Goal: Complete application form: Complete application form

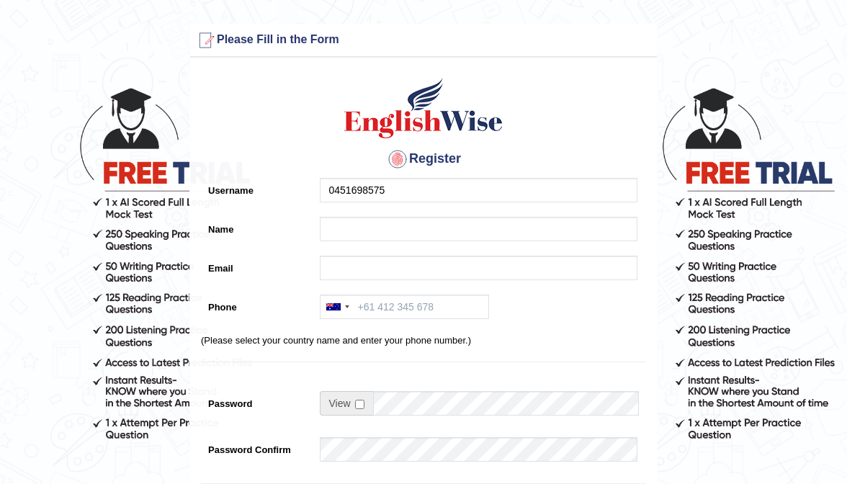
type input "0451698575"
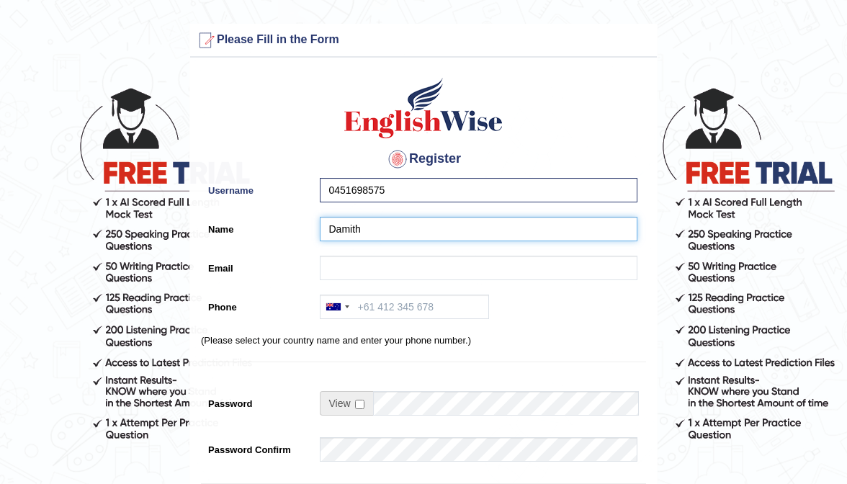
type input "Damith"
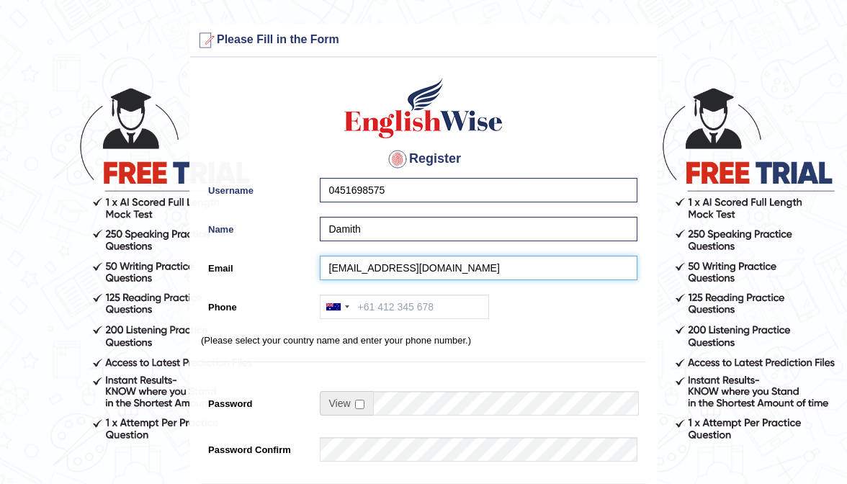
type input "damithsuran@yahoo.com"
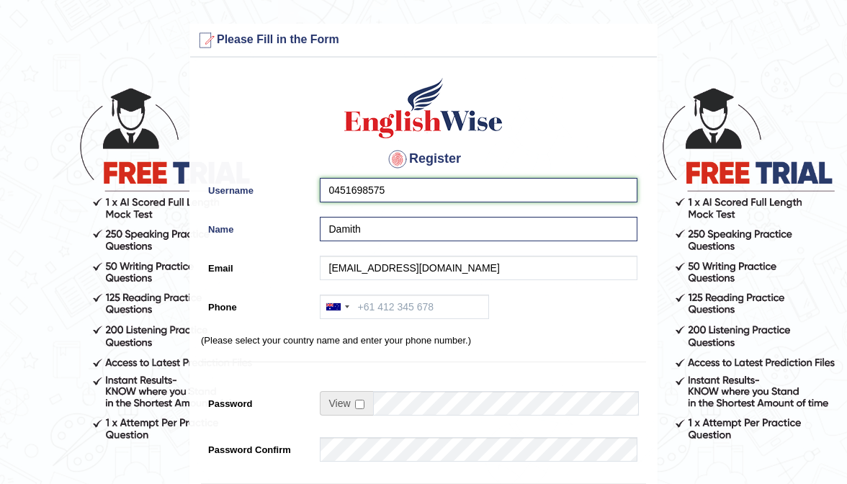
click at [444, 195] on input "0451698575" at bounding box center [479, 190] width 318 height 24
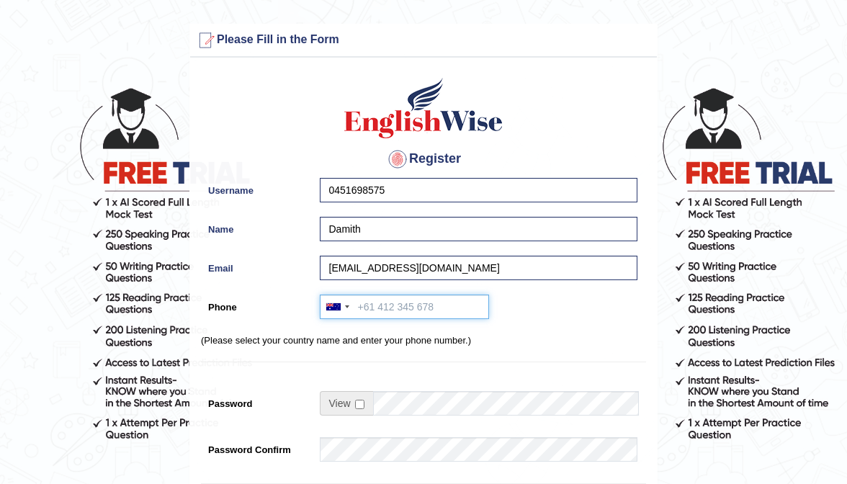
paste input "0451698575"
type input "0451698575"
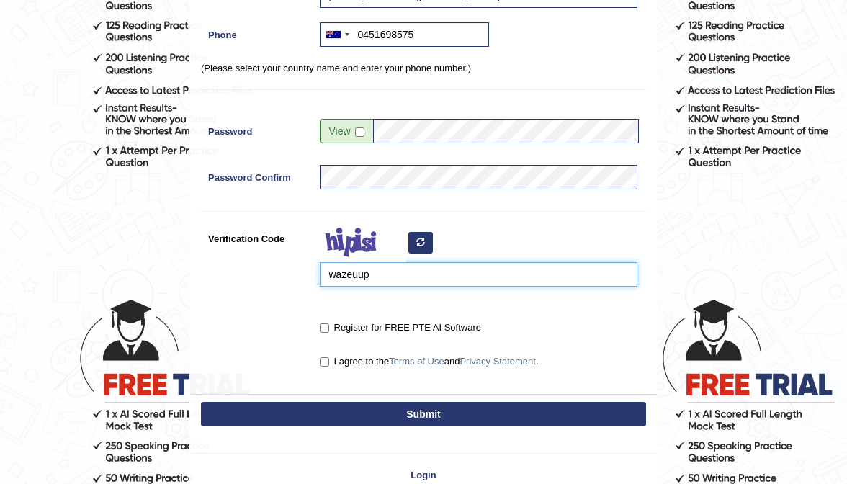
scroll to position [273, 0]
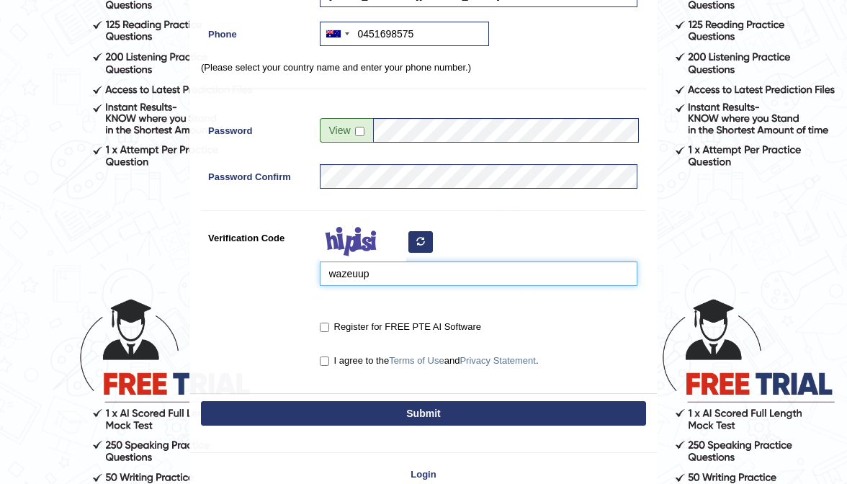
type input "wazeuup"
click at [329, 325] on label "Register for FREE PTE AI Software" at bounding box center [400, 327] width 161 height 14
click at [329, 325] on input "Register for FREE PTE AI Software" at bounding box center [324, 327] width 9 height 9
checkbox input "true"
click at [326, 357] on input "I agree to the Terms of Use and Privacy Statement ." at bounding box center [324, 361] width 9 height 9
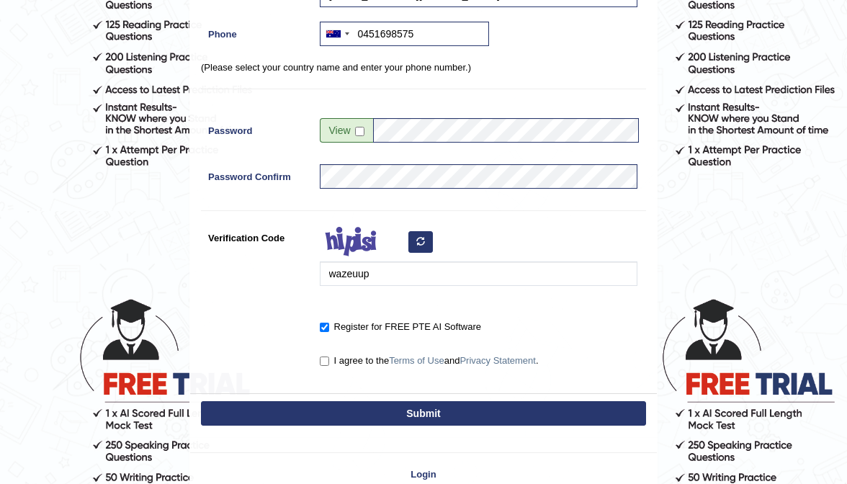
checkbox input "true"
click at [364, 404] on button "Submit" at bounding box center [423, 413] width 445 height 24
type input "+61451698575"
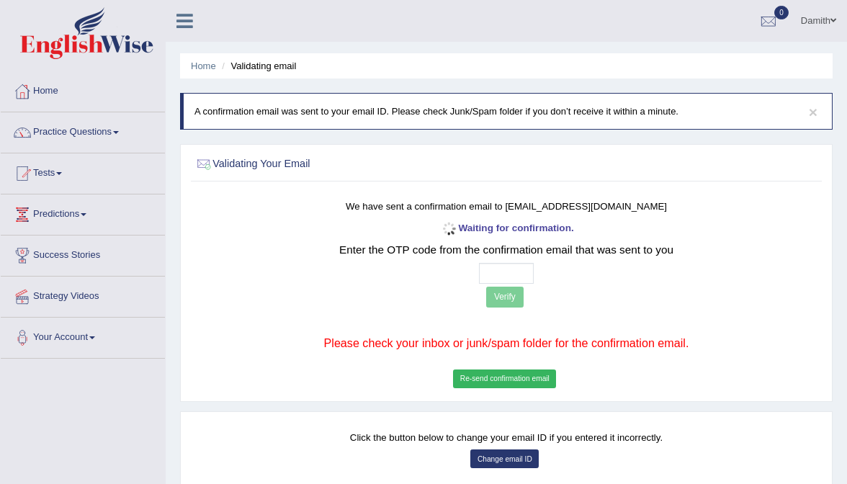
click at [488, 274] on input "text" at bounding box center [506, 273] width 55 height 21
type input "3 6 0 1"
click at [501, 302] on button "Verify" at bounding box center [504, 297] width 37 height 21
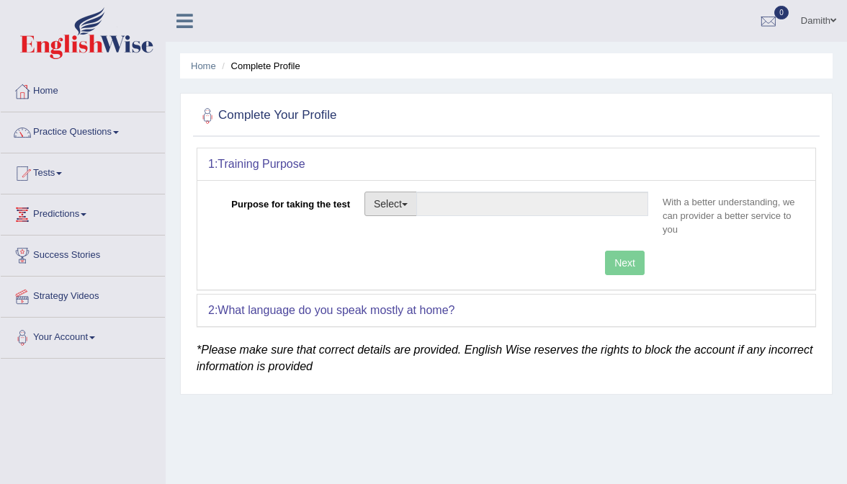
click at [376, 207] on button "Select" at bounding box center [390, 204] width 53 height 24
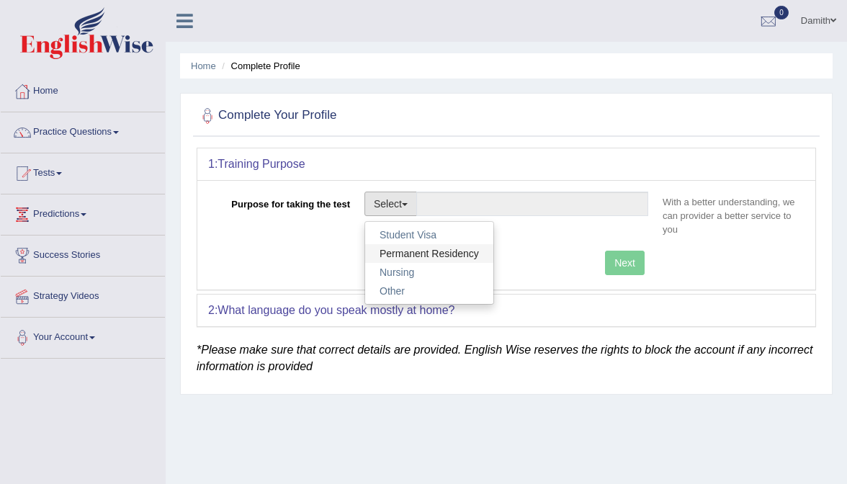
click at [406, 257] on link "Permanent Residency" at bounding box center [429, 253] width 128 height 19
type input "Permanent Residency"
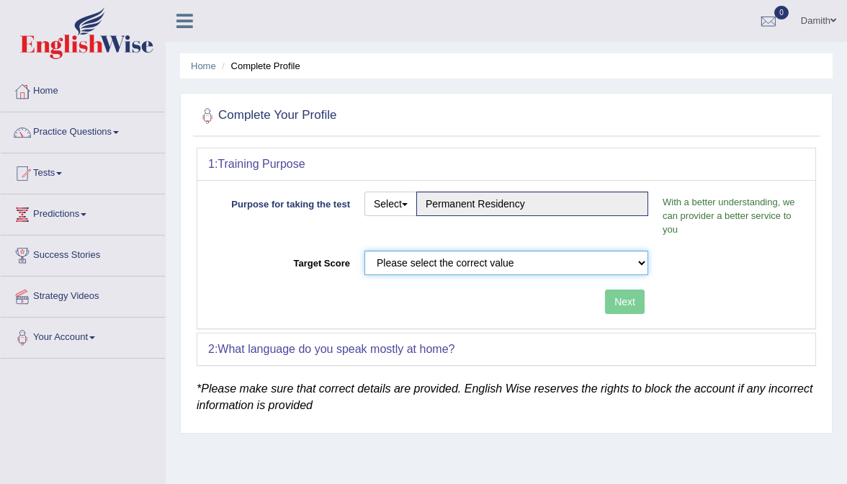
select select "65"
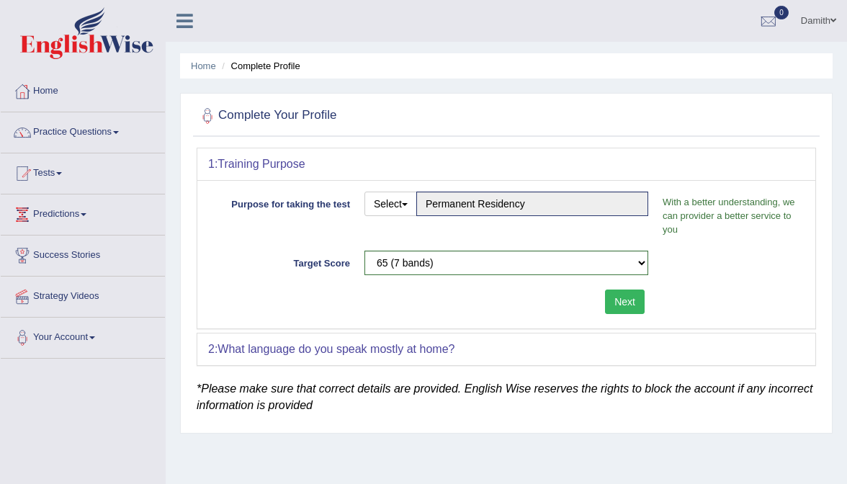
click at [617, 300] on button "Next" at bounding box center [625, 302] width 40 height 24
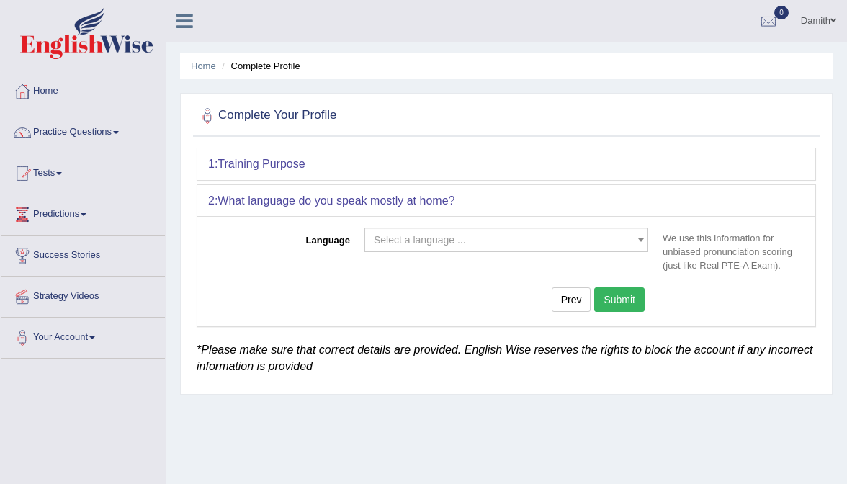
click at [473, 240] on span "Select a language ..." at bounding box center [502, 240] width 256 height 14
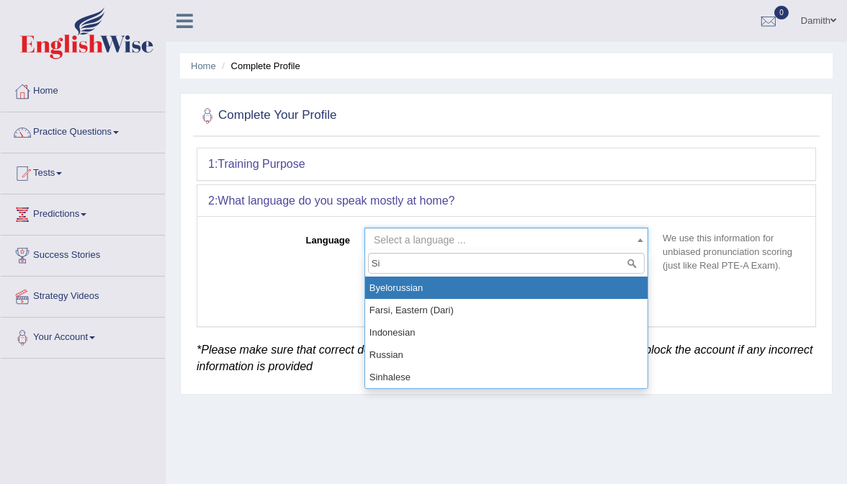
type input "Sin"
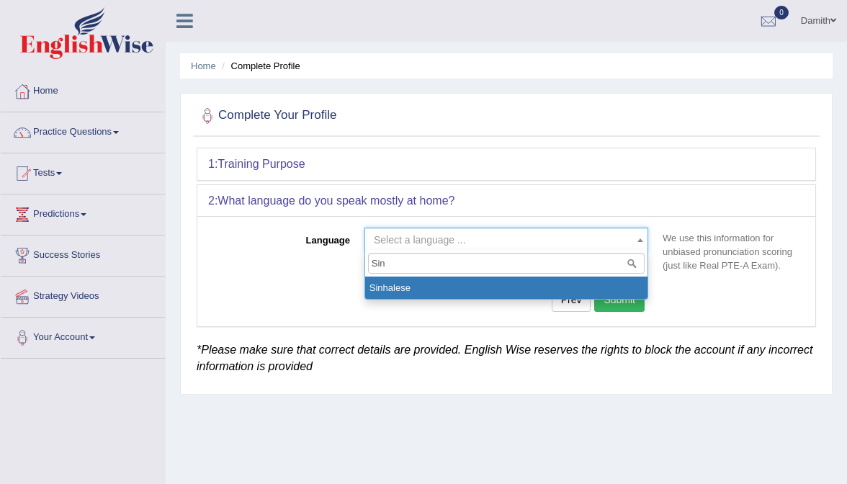
select select "Sinhalese"
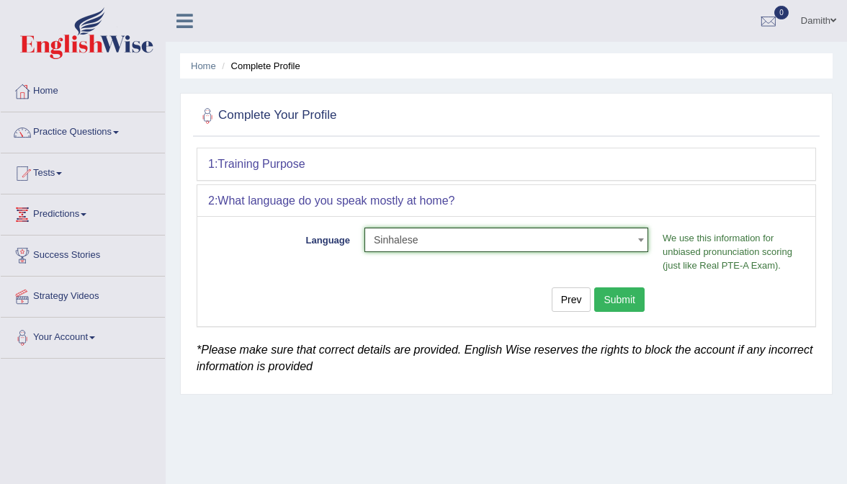
click at [625, 305] on button "Submit" at bounding box center [619, 299] width 50 height 24
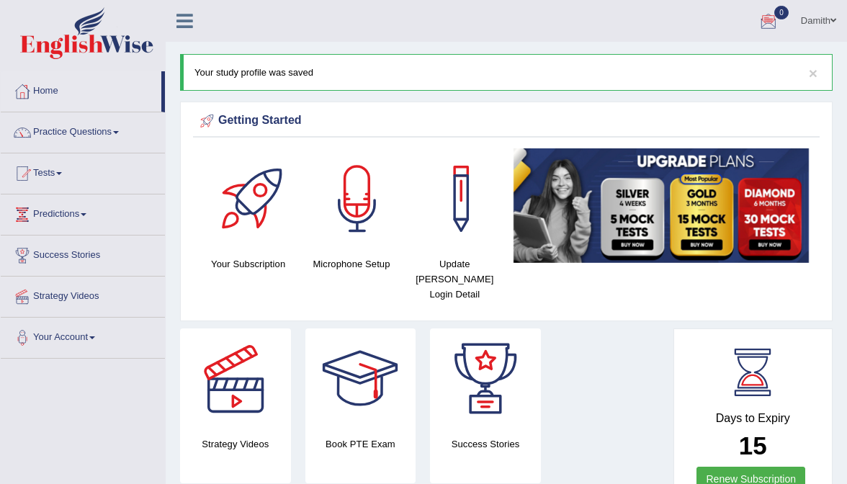
click at [485, 27] on ul "Damith Toggle navigation Username: 0451698575 Access Type: Online Subscription:…" at bounding box center [608, 20] width 477 height 41
click at [638, 19] on ul "Damith Toggle navigation Username: 0451698575 Access Type: Online Subscription:…" at bounding box center [608, 20] width 477 height 41
